Goal: Task Accomplishment & Management: Use online tool/utility

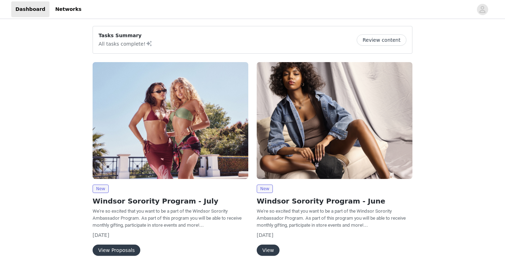
click at [379, 40] on button "Review content" at bounding box center [382, 39] width 50 height 11
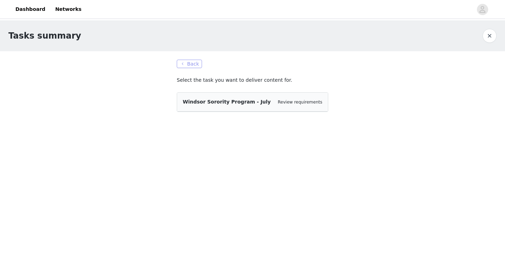
click at [189, 61] on button "Back" at bounding box center [189, 64] width 25 height 8
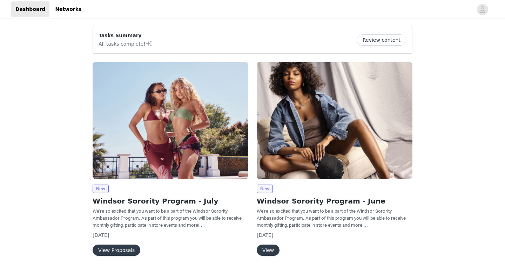
scroll to position [18, 0]
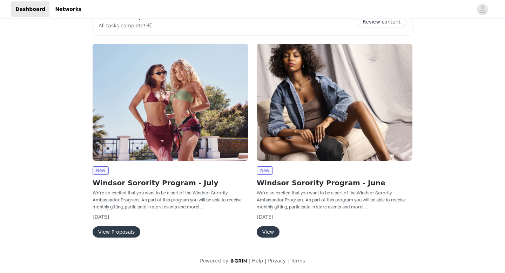
click at [128, 232] on button "View Proposals" at bounding box center [117, 231] width 48 height 11
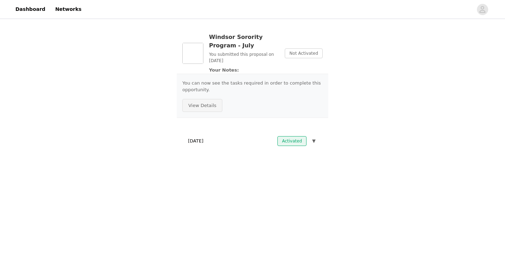
click at [211, 107] on button "View Details" at bounding box center [202, 105] width 40 height 13
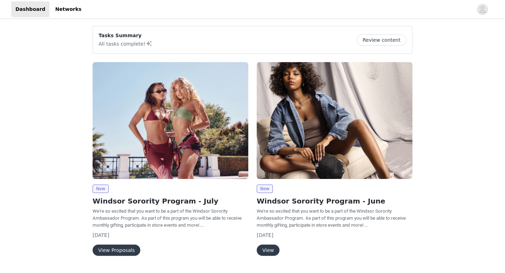
click at [396, 39] on button "Review content" at bounding box center [382, 39] width 50 height 11
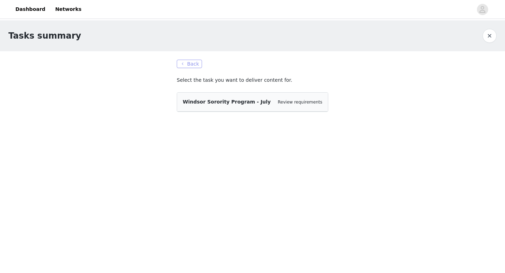
click at [188, 62] on button "Back" at bounding box center [189, 64] width 25 height 8
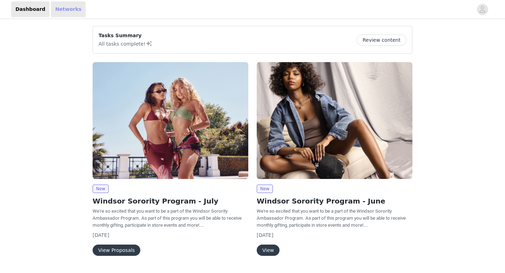
click at [52, 5] on link "Networks" at bounding box center [68, 9] width 35 height 16
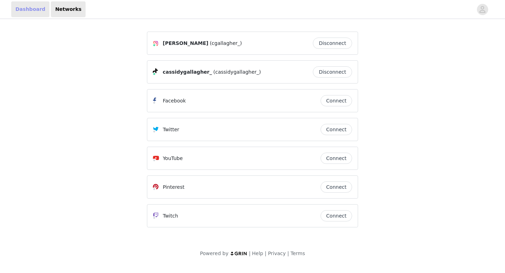
click at [34, 13] on link "Dashboard" at bounding box center [30, 9] width 38 height 16
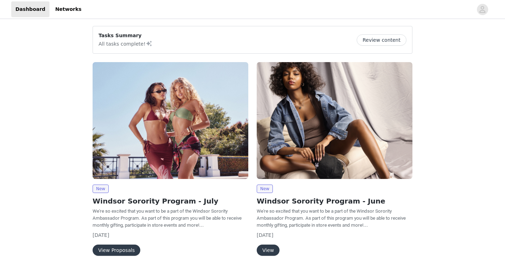
click at [382, 40] on button "Review content" at bounding box center [382, 39] width 50 height 11
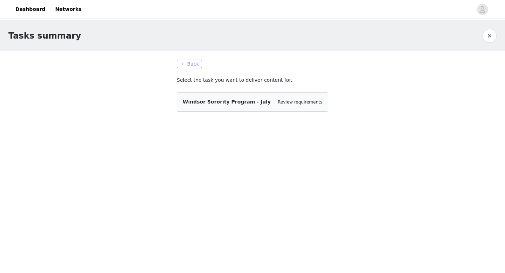
click at [183, 65] on button "Back" at bounding box center [189, 64] width 25 height 8
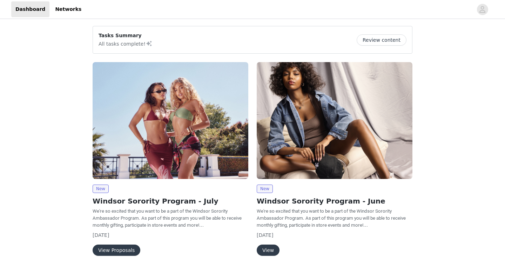
scroll to position [18, 0]
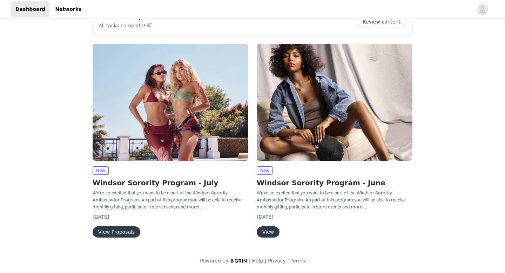
click at [132, 235] on button "View Proposals" at bounding box center [117, 231] width 48 height 11
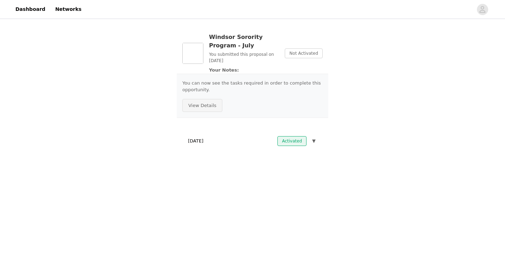
click at [213, 102] on button "View Details" at bounding box center [202, 105] width 40 height 13
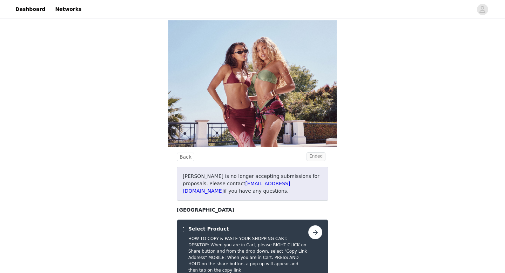
click at [321, 152] on span "Ended" at bounding box center [315, 156] width 19 height 9
click at [186, 152] on button "Back" at bounding box center [186, 156] width 18 height 8
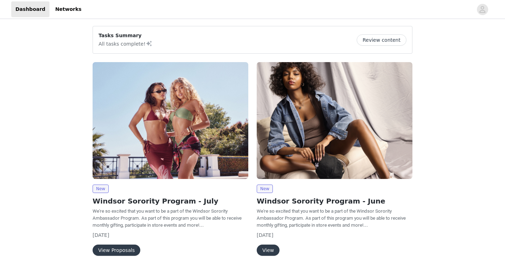
click at [275, 247] on button "View" at bounding box center [268, 249] width 23 height 11
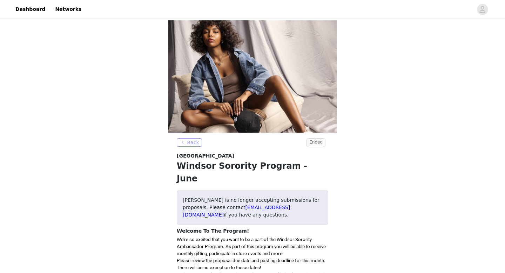
click at [186, 138] on button "Back" at bounding box center [189, 142] width 25 height 8
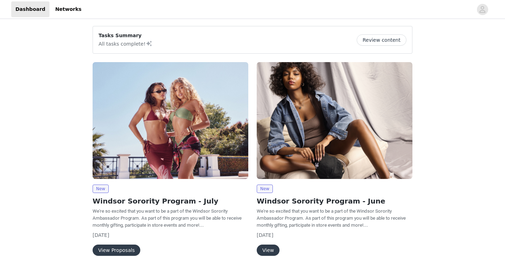
scroll to position [18, 0]
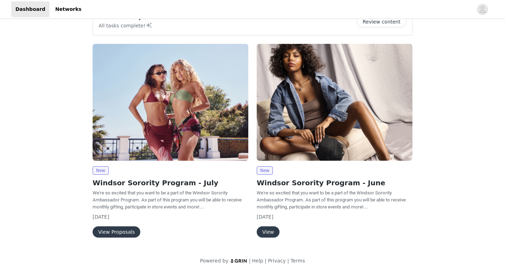
click at [112, 228] on button "View Proposals" at bounding box center [117, 231] width 48 height 11
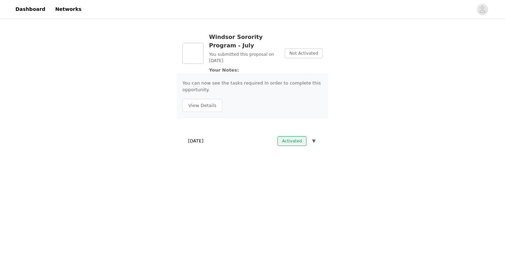
click at [313, 141] on span "▼" at bounding box center [314, 140] width 4 height 7
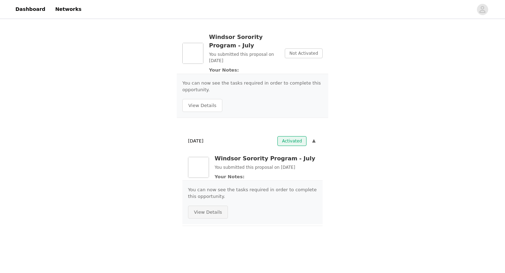
click at [221, 211] on button "View Details" at bounding box center [208, 211] width 40 height 13
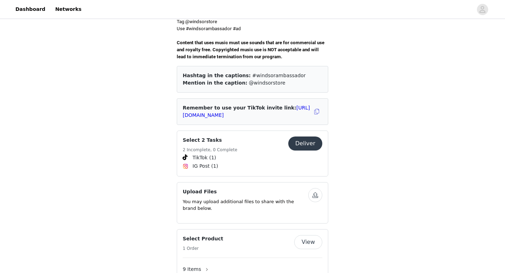
scroll to position [256, 0]
